Goal: Information Seeking & Learning: Check status

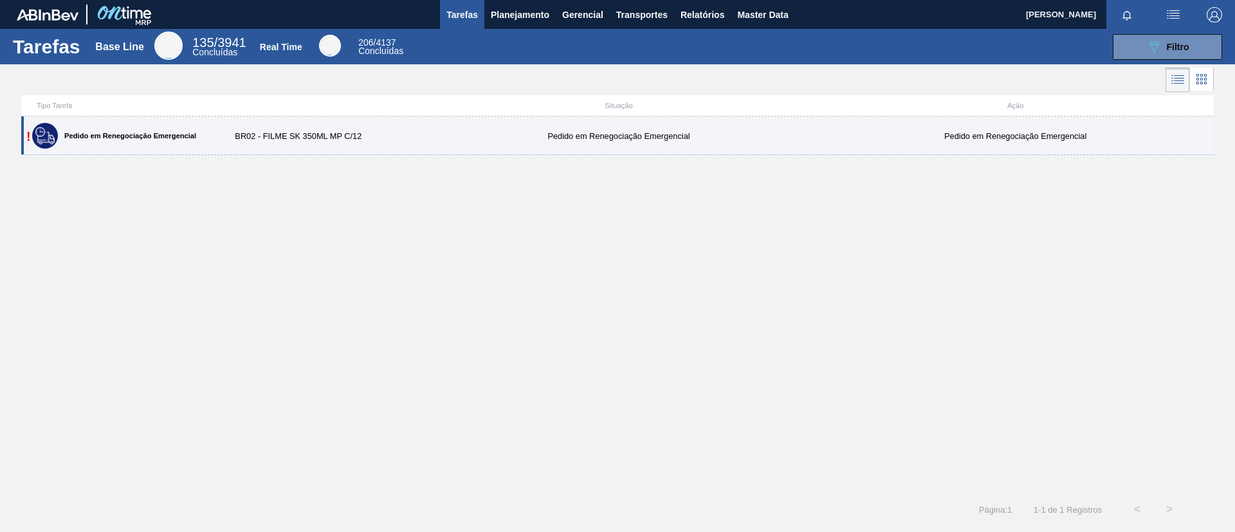
click at [389, 127] on div "! Pedido em Renegociação Emergencial BR02 - FILME SK 350ML MP C/12 Pedido em Re…" at bounding box center [617, 135] width 1193 height 39
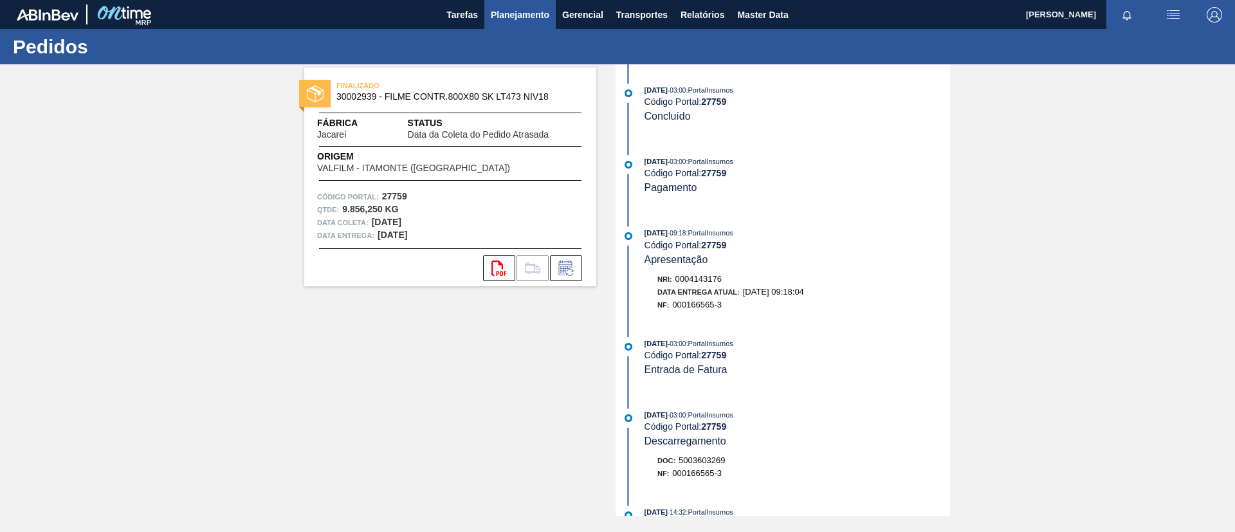
click at [518, 13] on span "Planejamento" at bounding box center [520, 14] width 59 height 15
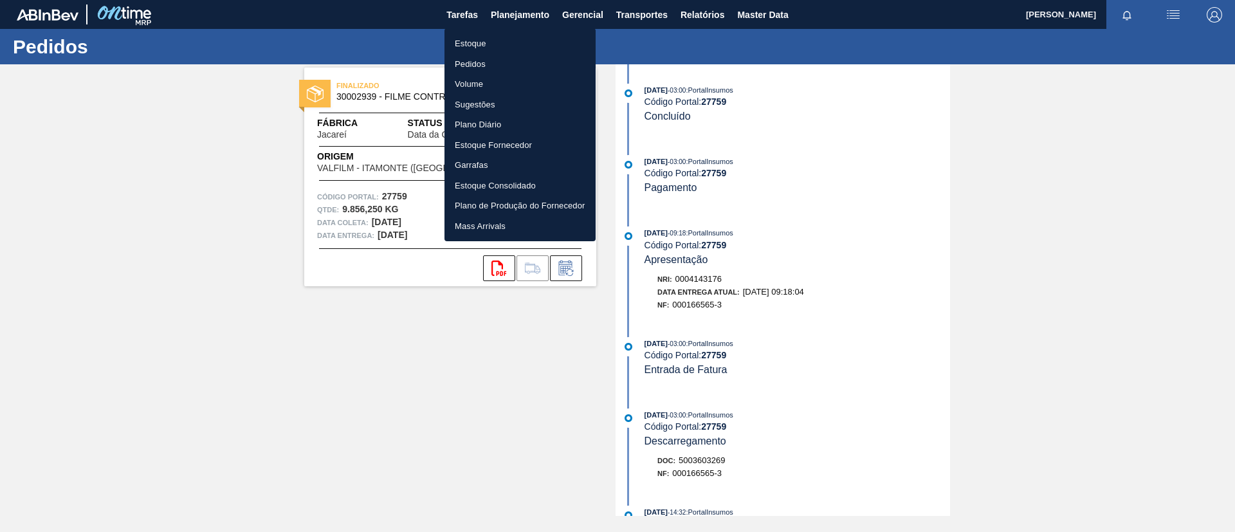
click at [517, 35] on li "Estoque" at bounding box center [519, 43] width 151 height 21
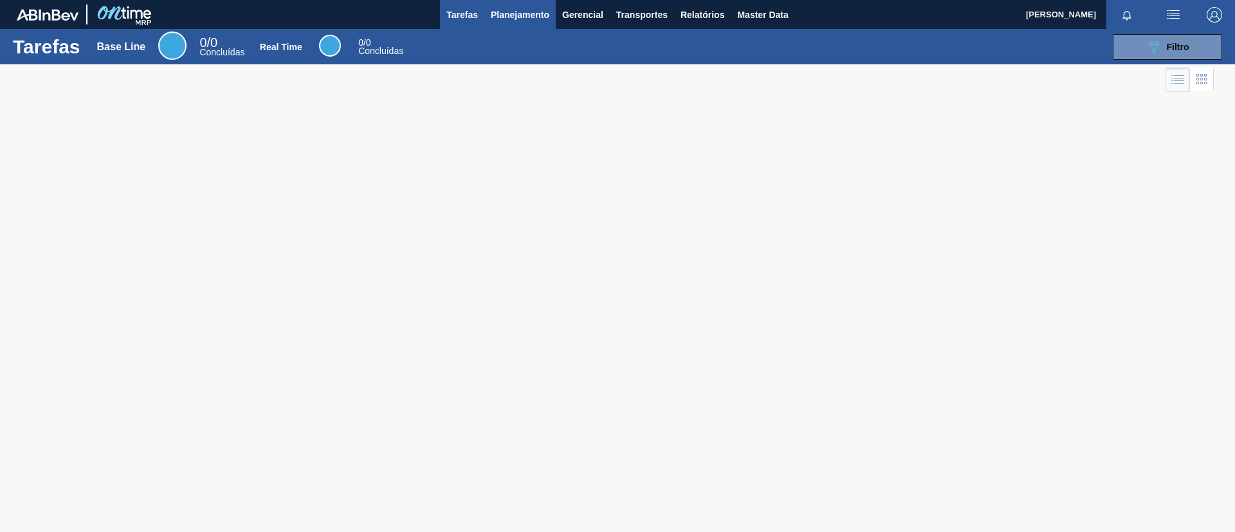
click at [513, 24] on button "Planejamento" at bounding box center [519, 14] width 71 height 29
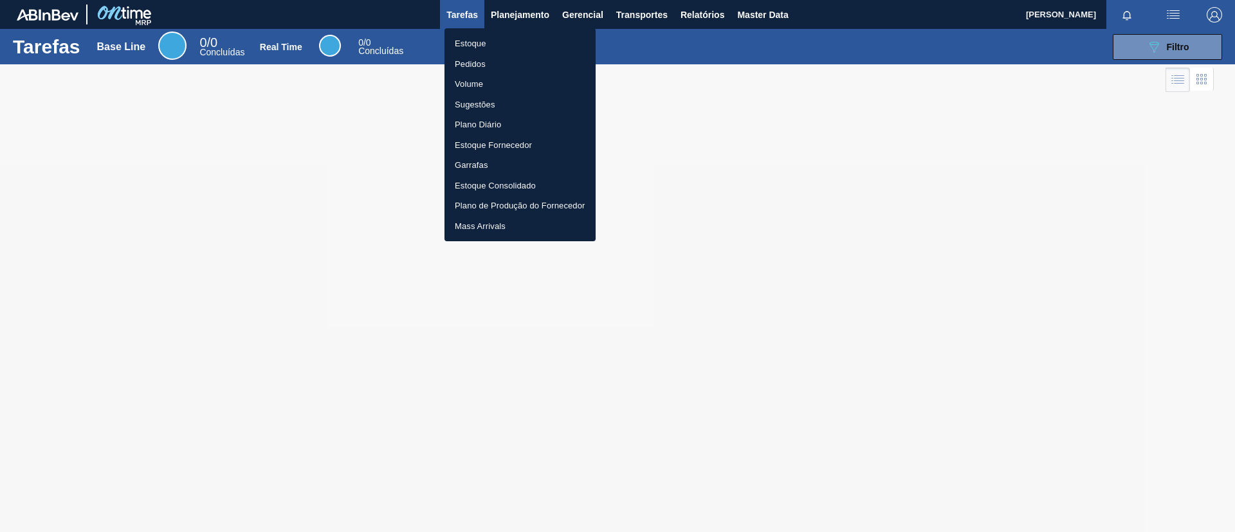
click at [510, 47] on li "Estoque" at bounding box center [519, 43] width 151 height 21
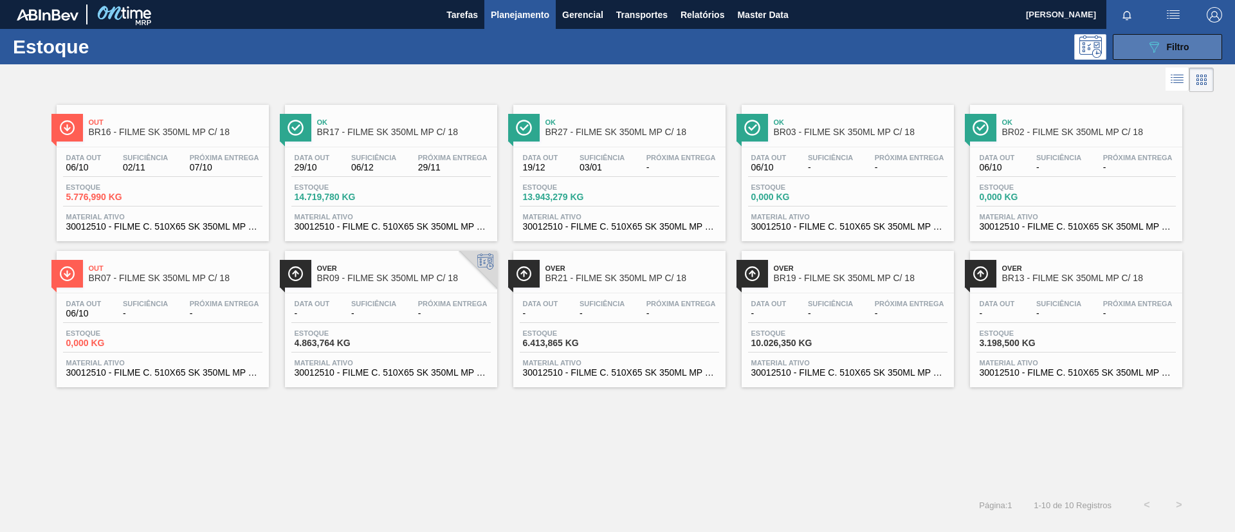
click at [1136, 55] on button "089F7B8B-B2A5-4AFE-B5C0-19BA573D28AC Filtro" at bounding box center [1167, 47] width 109 height 26
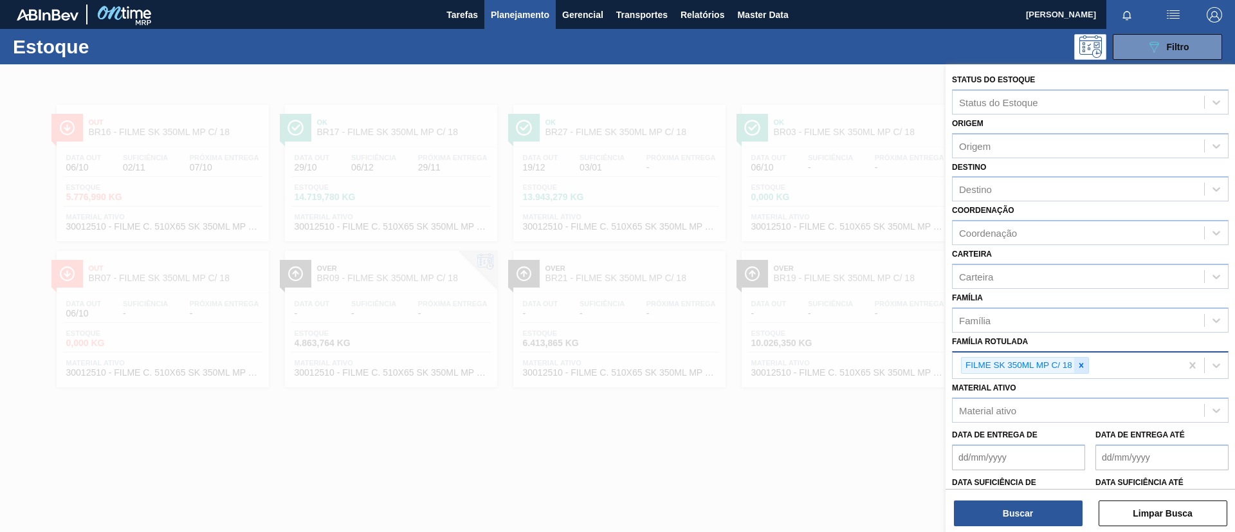
click at [1078, 365] on icon at bounding box center [1081, 365] width 9 height 9
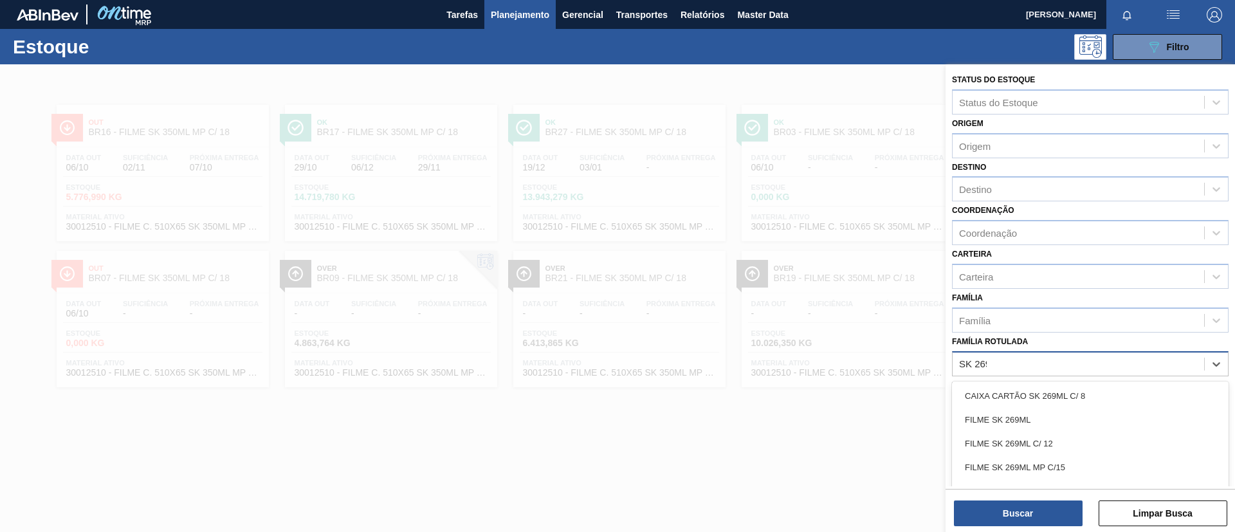
type Rotulada "SK 269ML"
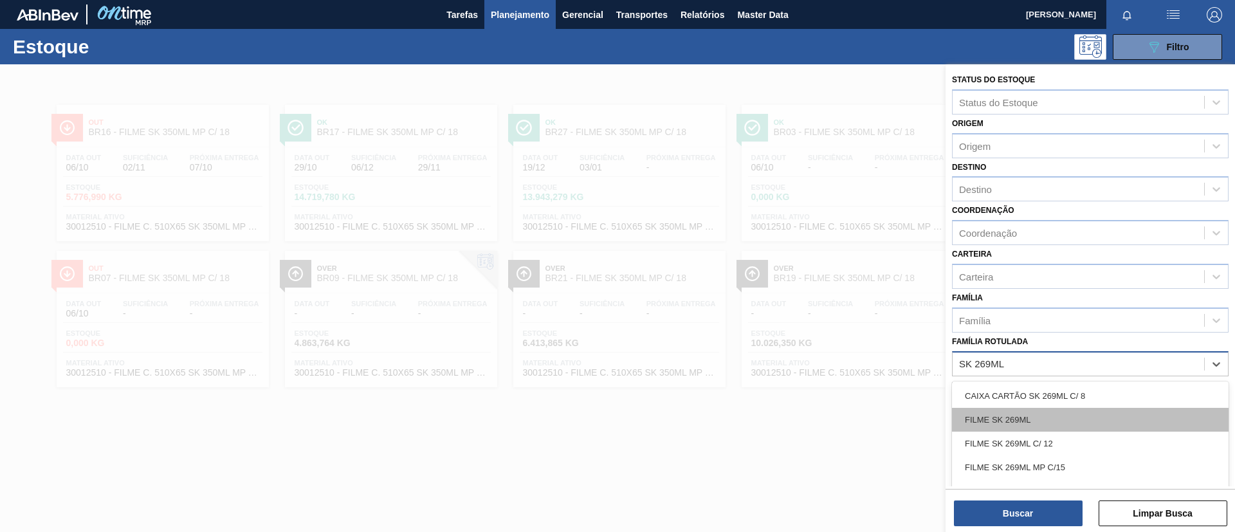
click at [1037, 415] on div "FILME SK 269ML" at bounding box center [1090, 420] width 277 height 24
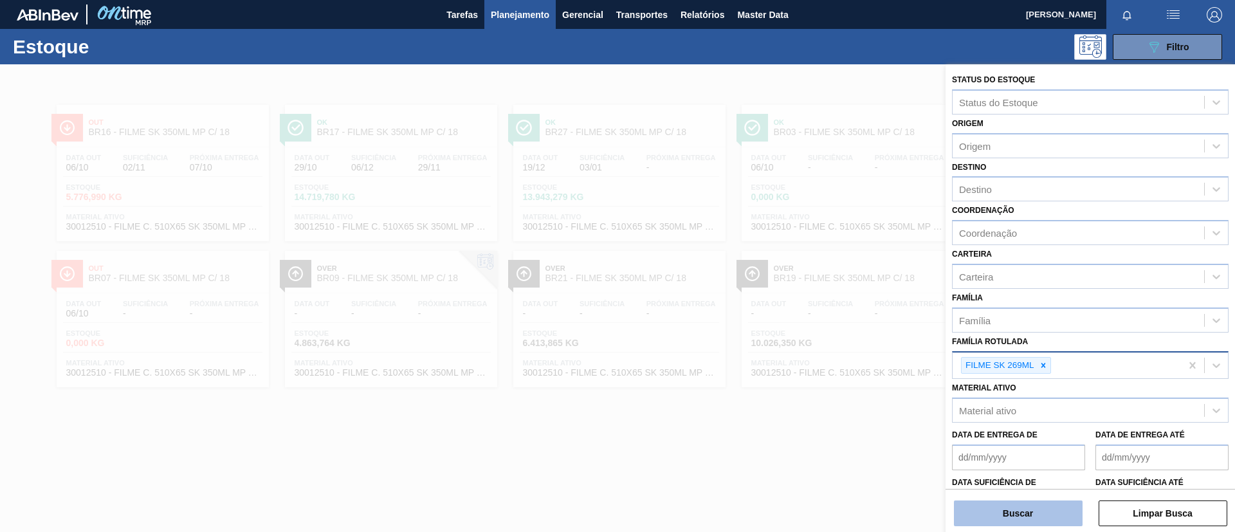
click at [1025, 515] on button "Buscar" at bounding box center [1018, 513] width 129 height 26
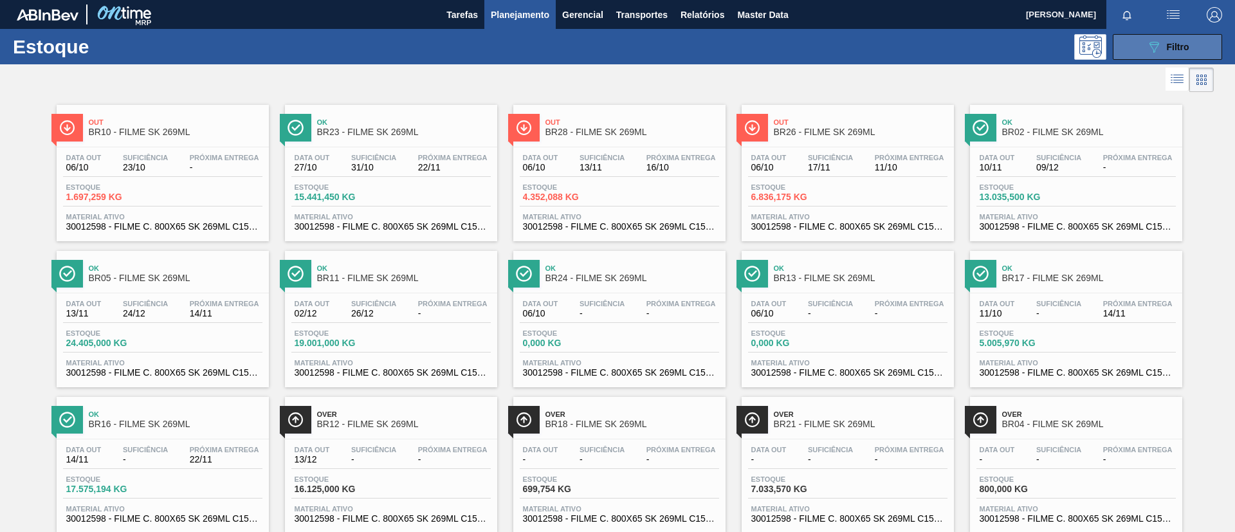
click at [1146, 44] on icon "089F7B8B-B2A5-4AFE-B5C0-19BA573D28AC" at bounding box center [1153, 46] width 15 height 15
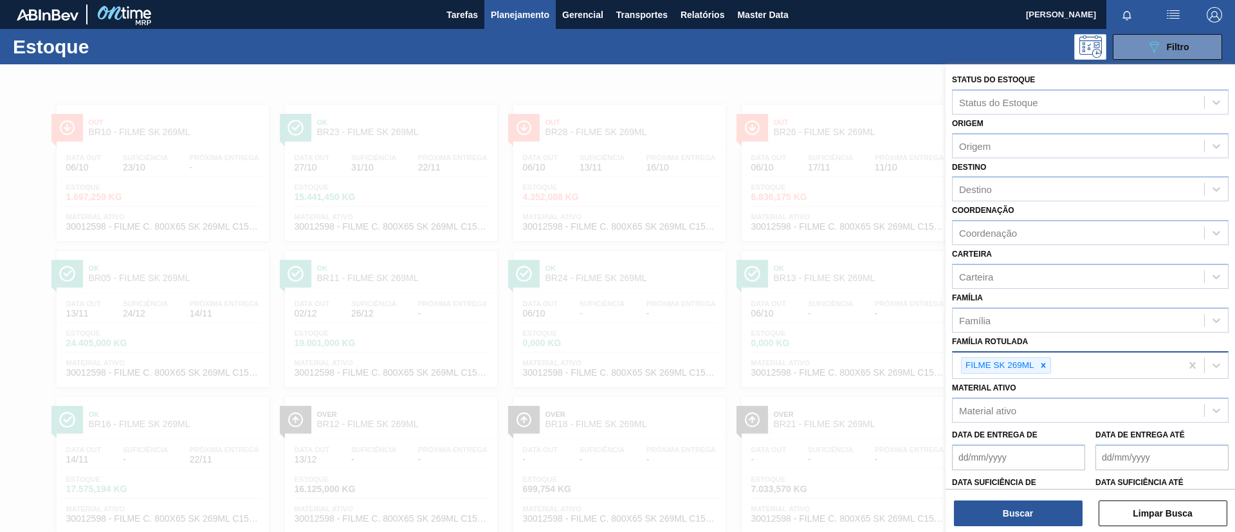
click at [805, 96] on div at bounding box center [617, 330] width 1235 height 532
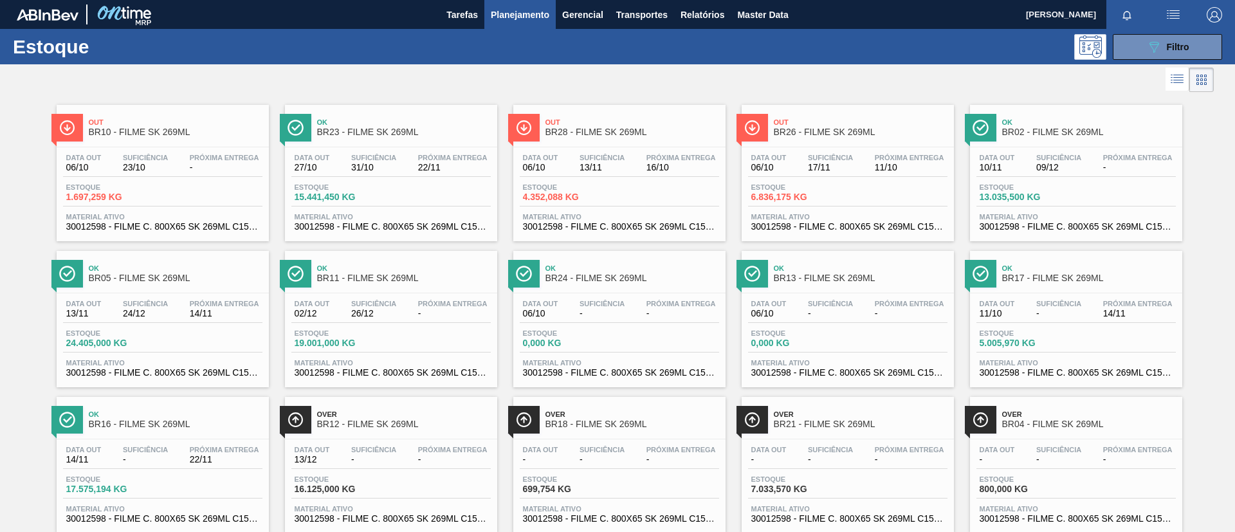
click at [814, 86] on div at bounding box center [607, 79] width 1214 height 31
click at [723, 81] on div at bounding box center [607, 79] width 1214 height 31
click at [33, 140] on div "Out BR10 - FILME SK 269ML Data out 06/10 Suficiência 23/10 Próxima Entrega - Es…" at bounding box center [617, 387] width 1235 height 584
click at [77, 136] on div at bounding box center [67, 128] width 32 height 28
